Goal: Find specific page/section: Find specific page/section

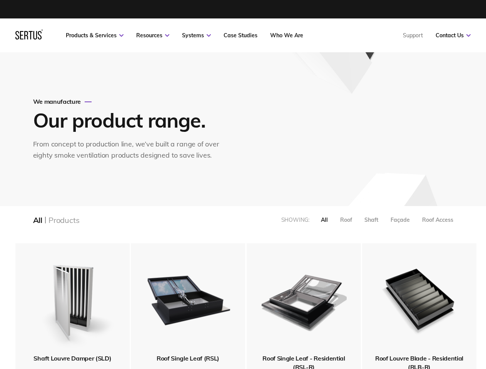
scroll to position [1018, 469]
click at [153, 35] on link "Resources" at bounding box center [152, 35] width 33 height 7
click at [196, 35] on link "Systems" at bounding box center [196, 35] width 29 height 7
click at [453, 35] on link "Contact Us" at bounding box center [453, 35] width 35 height 7
click at [324, 220] on div "All" at bounding box center [324, 220] width 7 height 7
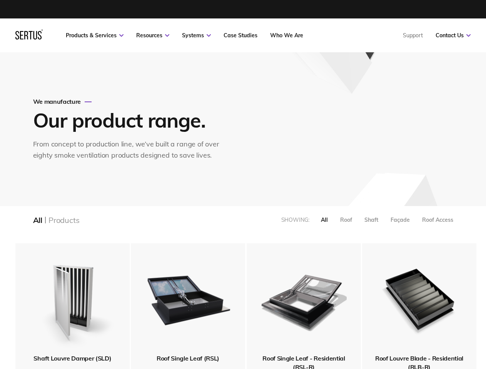
click at [346, 220] on div "Roof" at bounding box center [346, 220] width 12 height 7
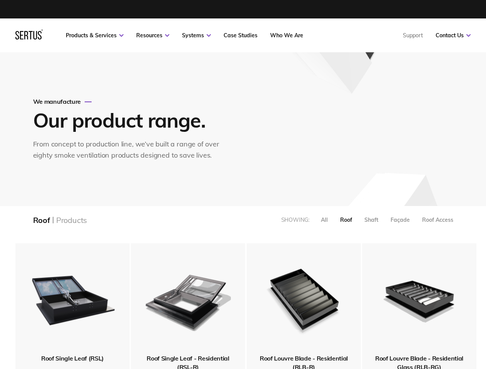
click at [371, 220] on div "Shaft" at bounding box center [371, 220] width 14 height 7
click at [400, 220] on div "Façade" at bounding box center [400, 220] width 19 height 7
click at [438, 220] on div "Roof Access" at bounding box center [437, 220] width 31 height 7
